Goal: Task Accomplishment & Management: Manage account settings

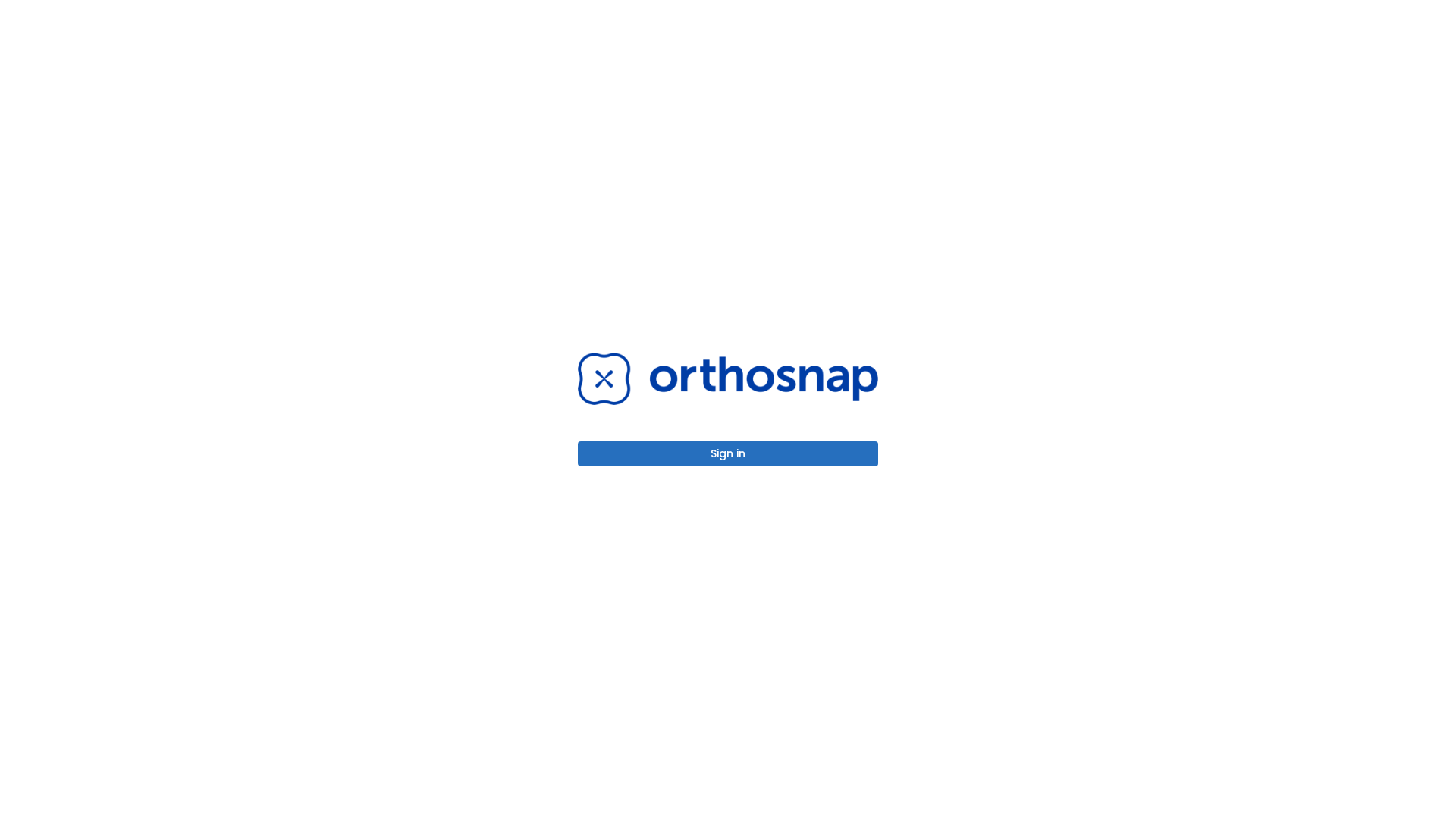
click at [728, 454] on button "Sign in" at bounding box center [728, 455] width 300 height 25
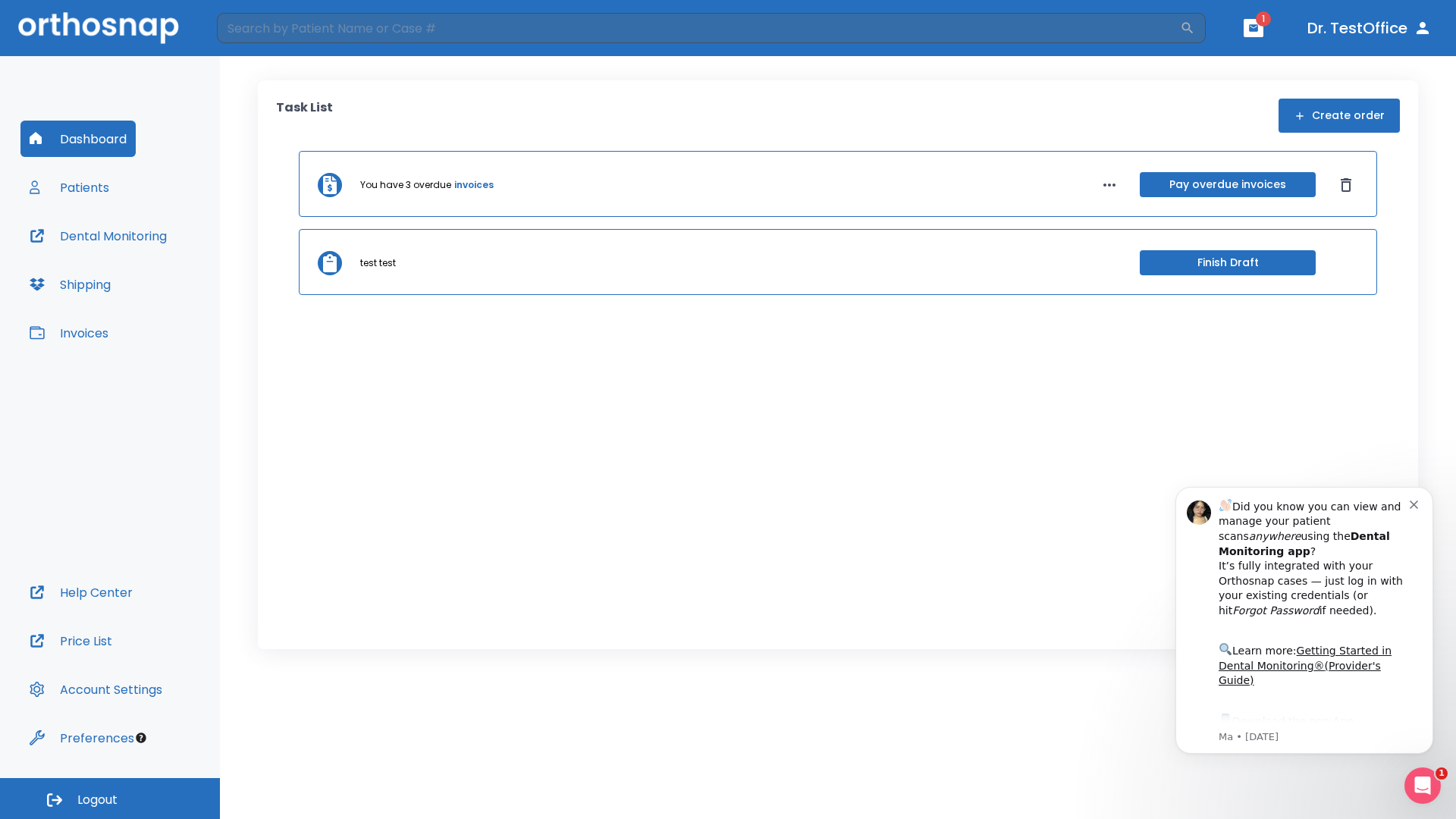
click at [110, 799] on span "Logout" at bounding box center [98, 800] width 40 height 17
